Goal: Information Seeking & Learning: Learn about a topic

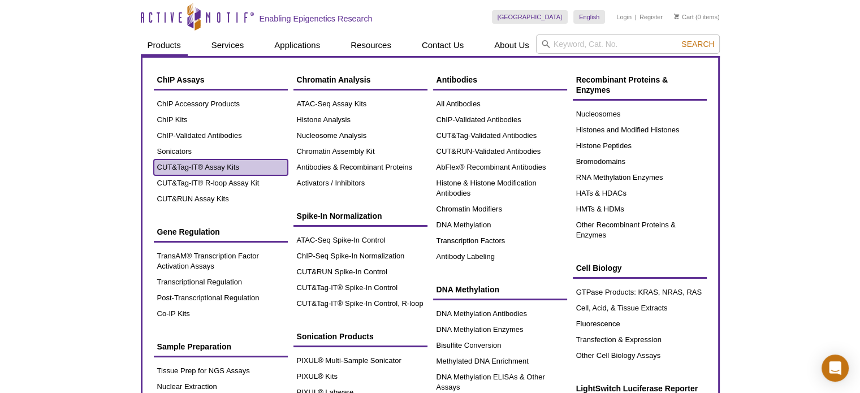
click at [214, 168] on link "CUT&Tag-IT® Assay Kits" at bounding box center [221, 167] width 134 height 16
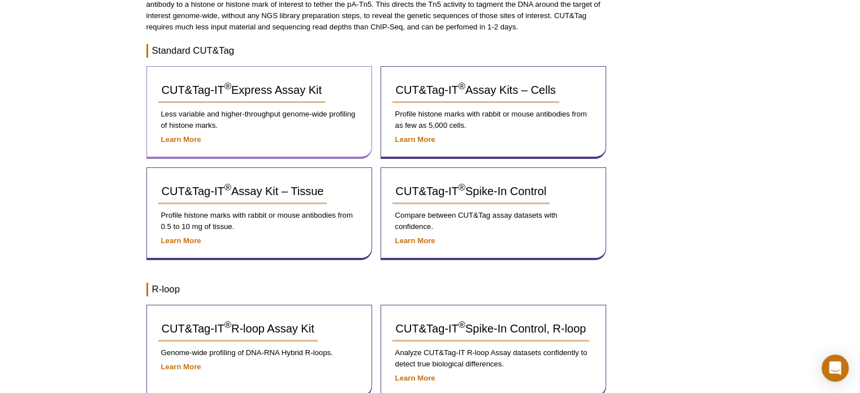
scroll to position [226, 0]
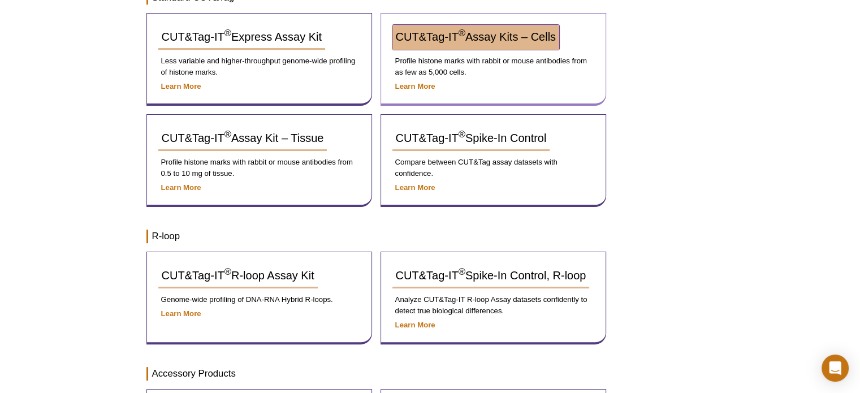
click at [495, 39] on span "CUT&Tag-IT ® Assay Kits – Cells" at bounding box center [476, 37] width 160 height 12
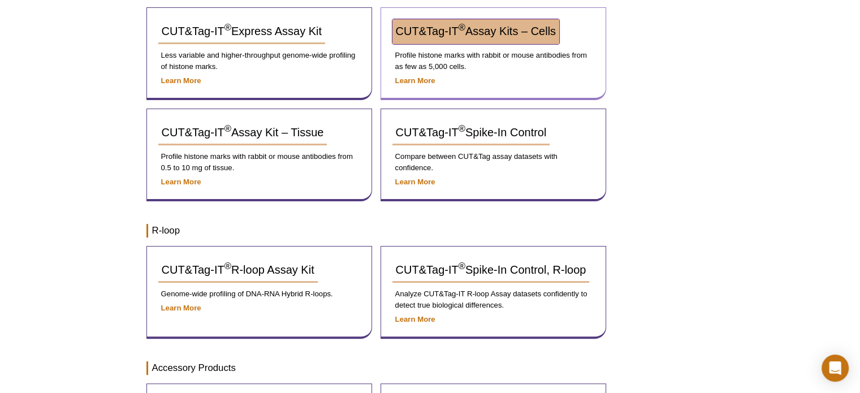
scroll to position [209, 0]
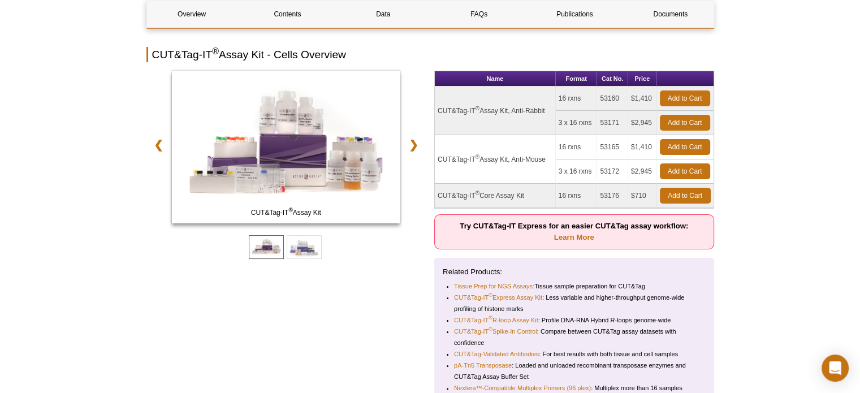
scroll to position [124, 0]
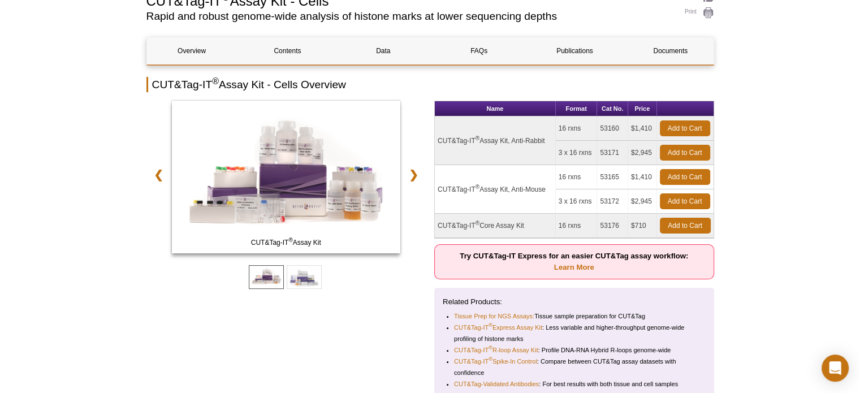
drag, startPoint x: 623, startPoint y: 223, endPoint x: 599, endPoint y: 224, distance: 23.2
click at [599, 224] on td "53176" at bounding box center [612, 226] width 31 height 24
copy td "53176"
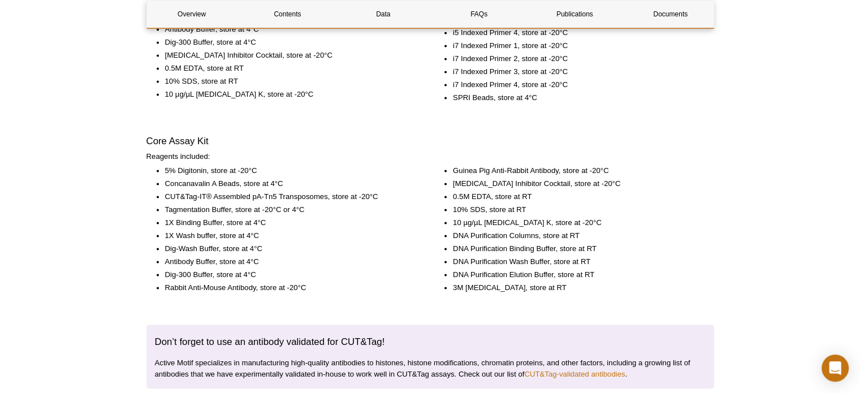
scroll to position [1764, 0]
